Goal: Information Seeking & Learning: Learn about a topic

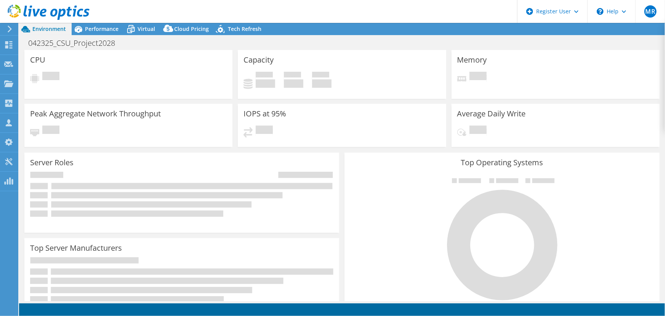
select select "USEast"
select select "USD"
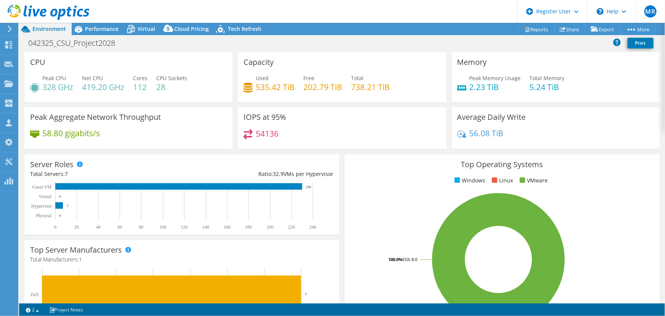
click at [317, 86] on h4 "202.79 TiB" at bounding box center [322, 87] width 39 height 8
click at [322, 90] on h4 "202.79 TiB" at bounding box center [322, 87] width 39 height 8
click at [377, 89] on h4 "738.21 TiB" at bounding box center [370, 87] width 39 height 8
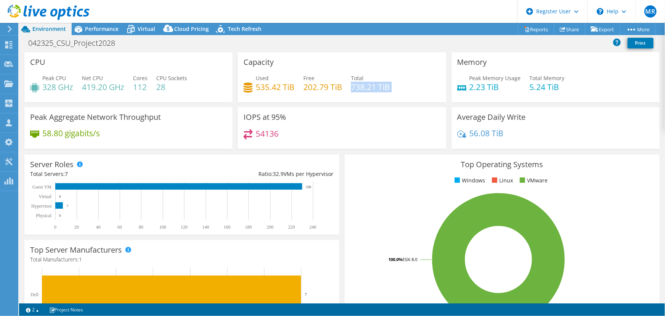
click at [377, 89] on h4 "738.21 TiB" at bounding box center [370, 87] width 39 height 8
click at [88, 23] on div at bounding box center [45, 13] width 90 height 26
click at [98, 28] on span "Performance" at bounding box center [102, 28] width 34 height 7
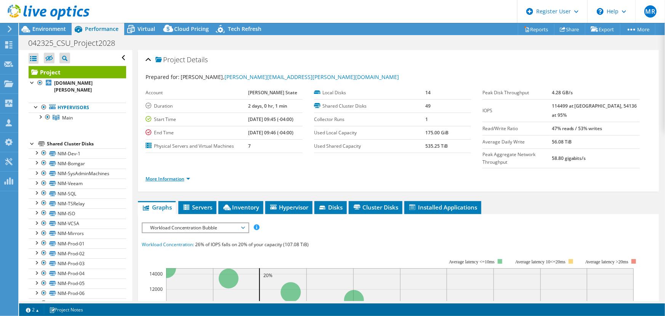
drag, startPoint x: 163, startPoint y: 162, endPoint x: 171, endPoint y: 159, distance: 8.6
click at [163, 175] on link "More Information" at bounding box center [168, 178] width 45 height 6
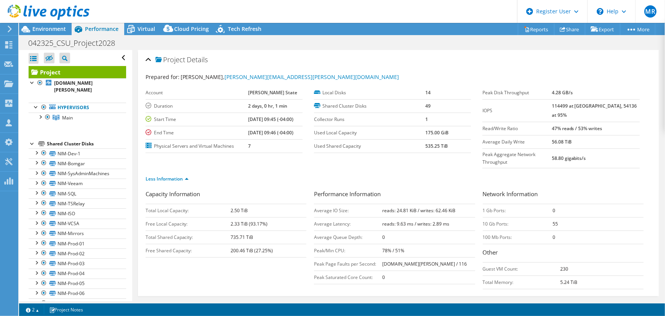
click at [577, 108] on td "114499 at [GEOGRAPHIC_DATA], 54136 at 95%" at bounding box center [596, 110] width 88 height 22
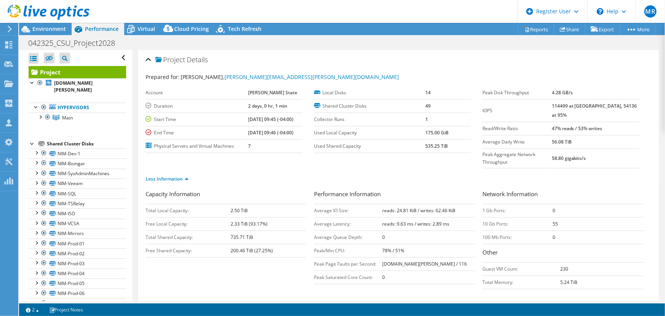
click at [575, 105] on b "114499 at [GEOGRAPHIC_DATA], 54136 at 95%" at bounding box center [594, 111] width 85 height 16
click at [572, 104] on b "114499 at [GEOGRAPHIC_DATA], 54136 at 95%" at bounding box center [594, 111] width 85 height 16
click at [45, 24] on div at bounding box center [45, 13] width 90 height 26
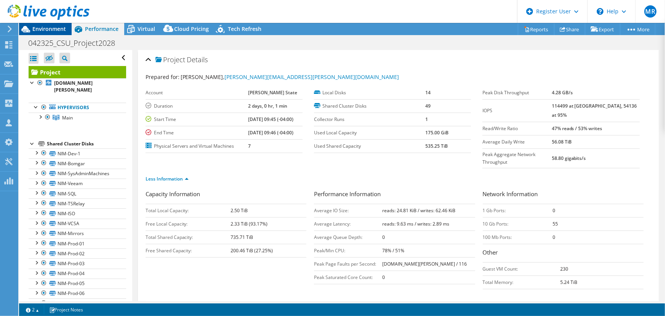
click at [48, 27] on span "Environment" at bounding box center [49, 28] width 34 height 7
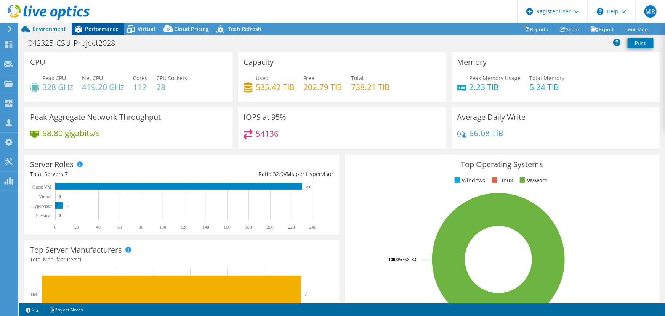
click at [87, 30] on span "Performance" at bounding box center [102, 28] width 34 height 7
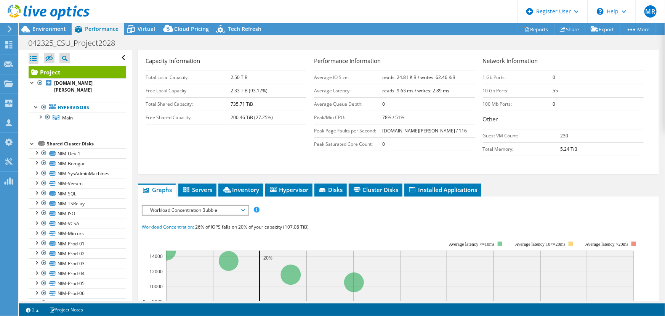
scroll to position [138, 0]
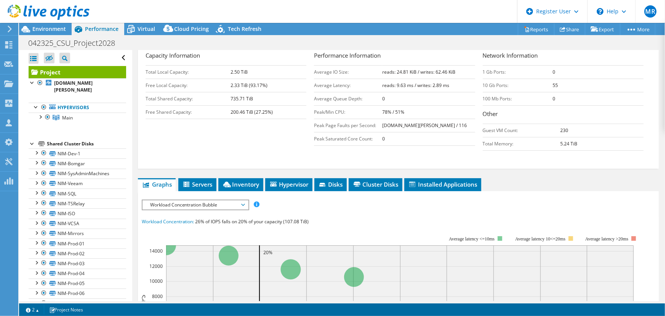
click at [179, 200] on span "Workload Concentration Bubble" at bounding box center [195, 204] width 98 height 9
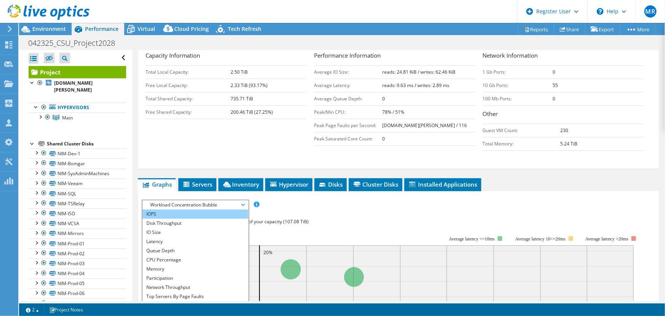
click at [206, 209] on li "IOPS" at bounding box center [196, 213] width 106 height 9
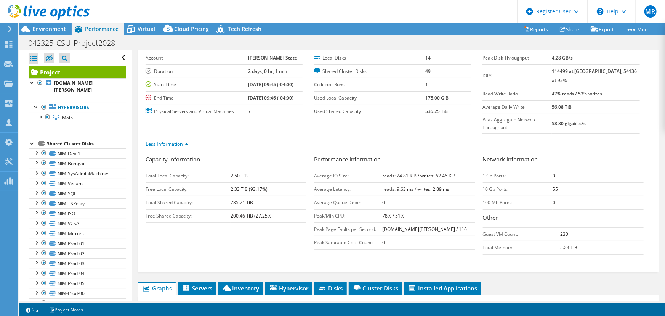
scroll to position [34, 0]
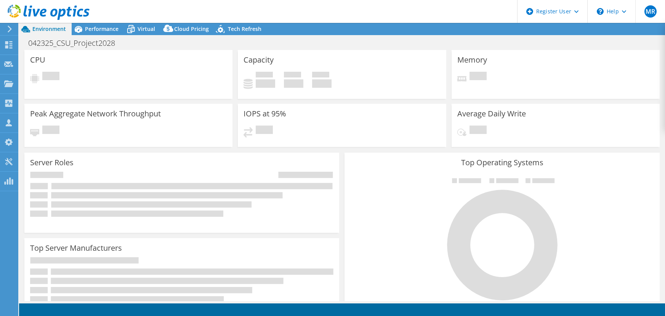
select select "USEast"
select select "USD"
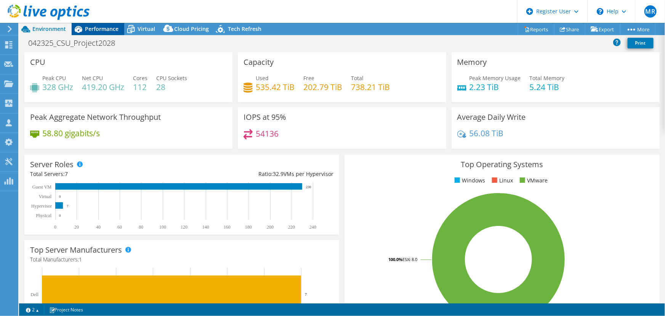
click at [104, 33] on div "Performance" at bounding box center [98, 29] width 53 height 12
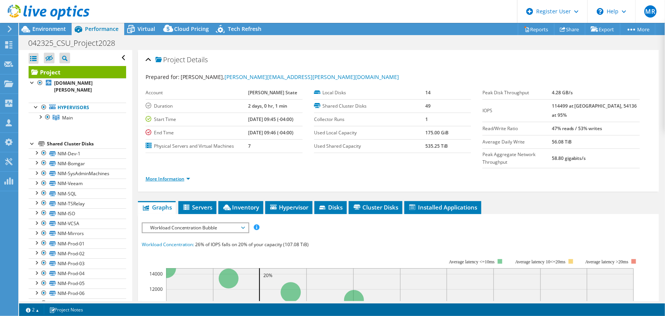
click at [163, 175] on link "More Information" at bounding box center [168, 178] width 45 height 6
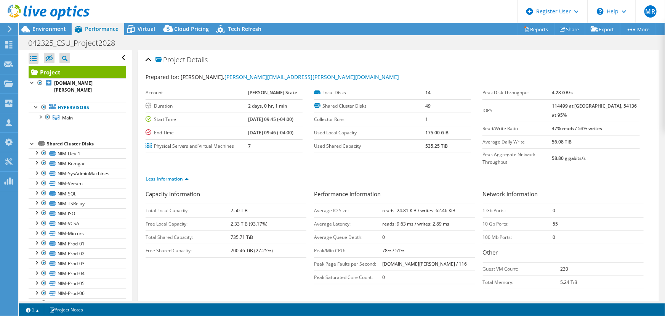
click at [164, 175] on link "Less Information" at bounding box center [167, 178] width 43 height 6
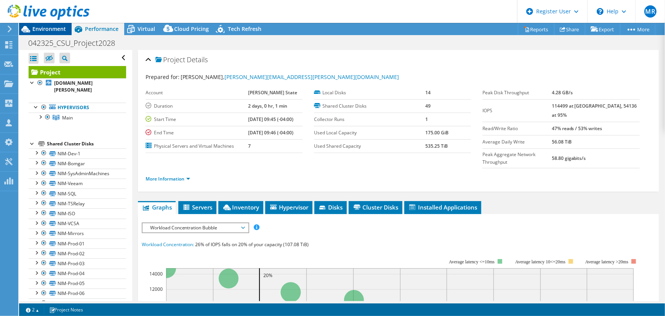
click at [42, 26] on span "Environment" at bounding box center [49, 28] width 34 height 7
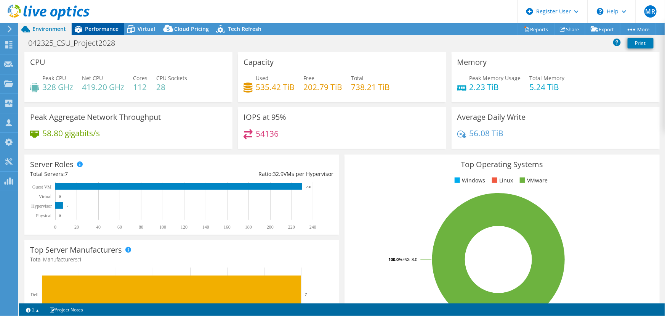
click at [115, 29] on span "Performance" at bounding box center [102, 28] width 34 height 7
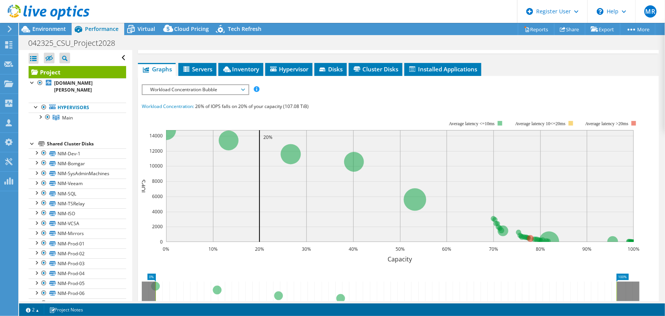
scroll to position [138, 0]
click at [185, 85] on span "Workload Concentration Bubble" at bounding box center [195, 89] width 98 height 9
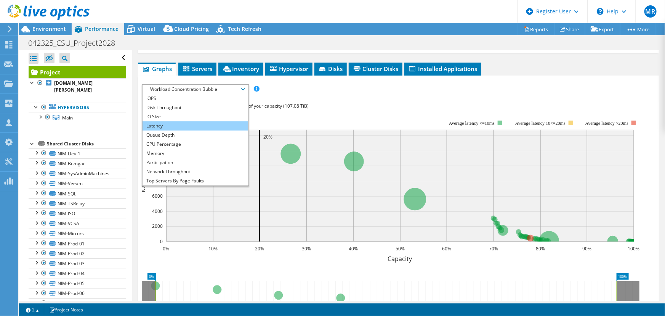
click at [192, 121] on li "Latency" at bounding box center [196, 125] width 106 height 9
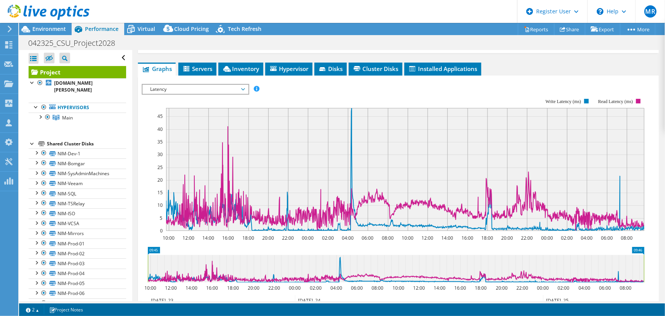
click at [199, 85] on span "Latency" at bounding box center [195, 89] width 98 height 9
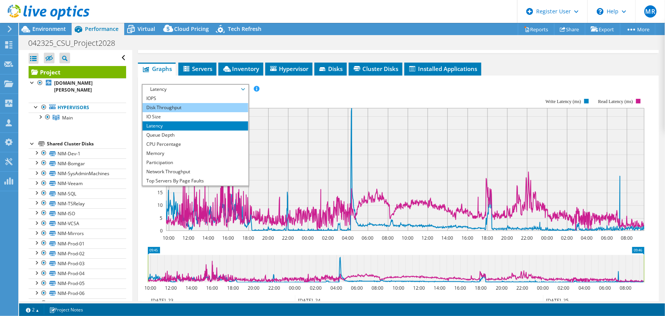
scroll to position [104, 0]
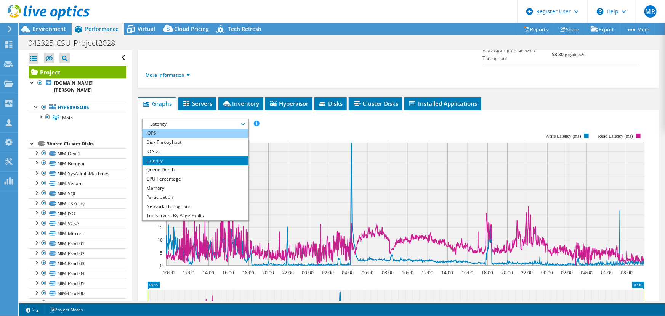
click at [193, 128] on li "IOPS" at bounding box center [196, 132] width 106 height 9
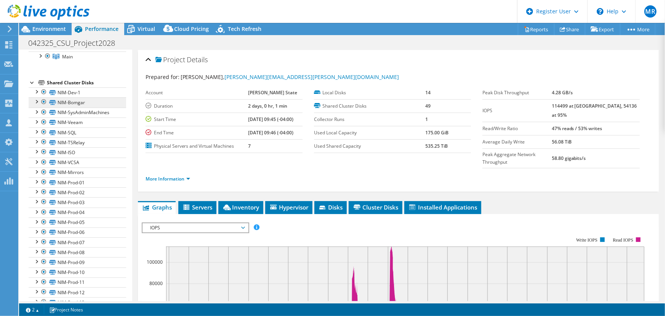
scroll to position [0, 0]
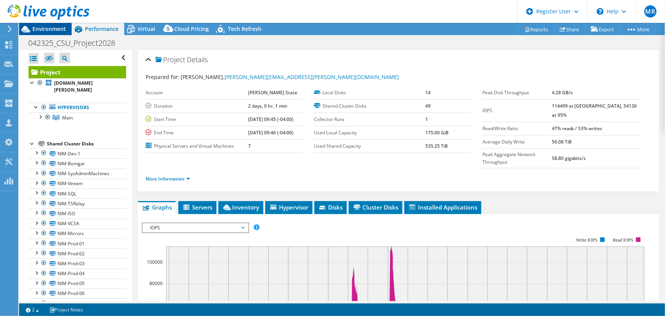
click at [60, 29] on span "Environment" at bounding box center [49, 28] width 34 height 7
